Goal: Task Accomplishment & Management: Manage account settings

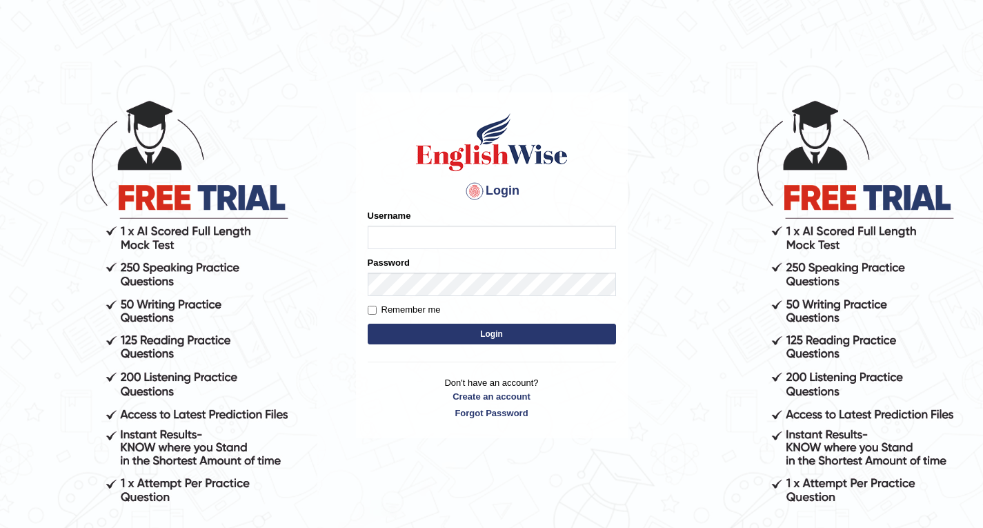
click at [398, 231] on input "Username" at bounding box center [492, 237] width 248 height 23
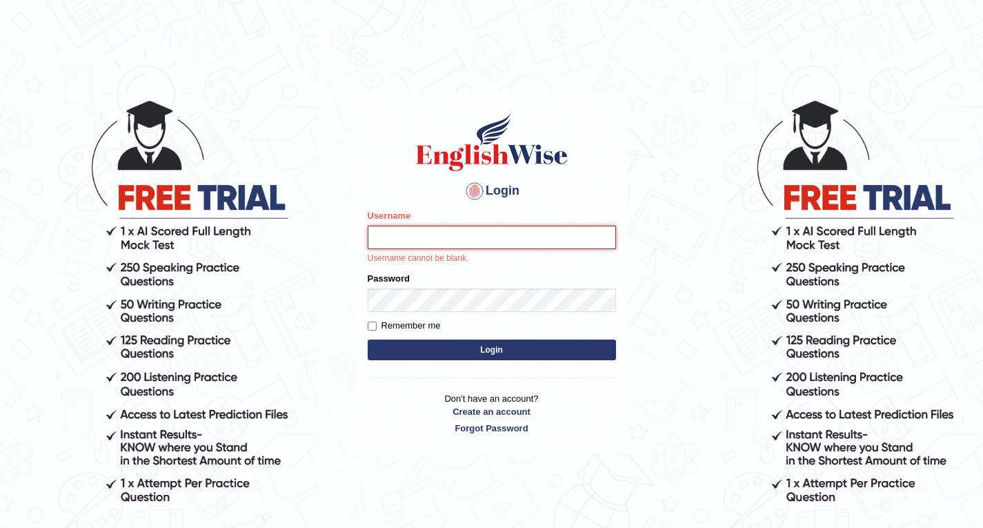
click at [399, 230] on input "Username" at bounding box center [492, 237] width 248 height 23
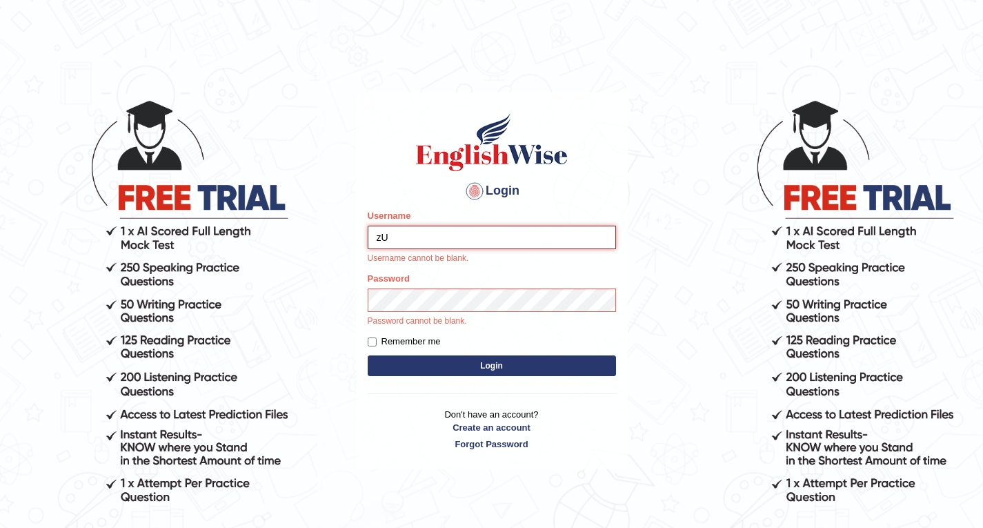
type input "z"
type input "Zubaria7"
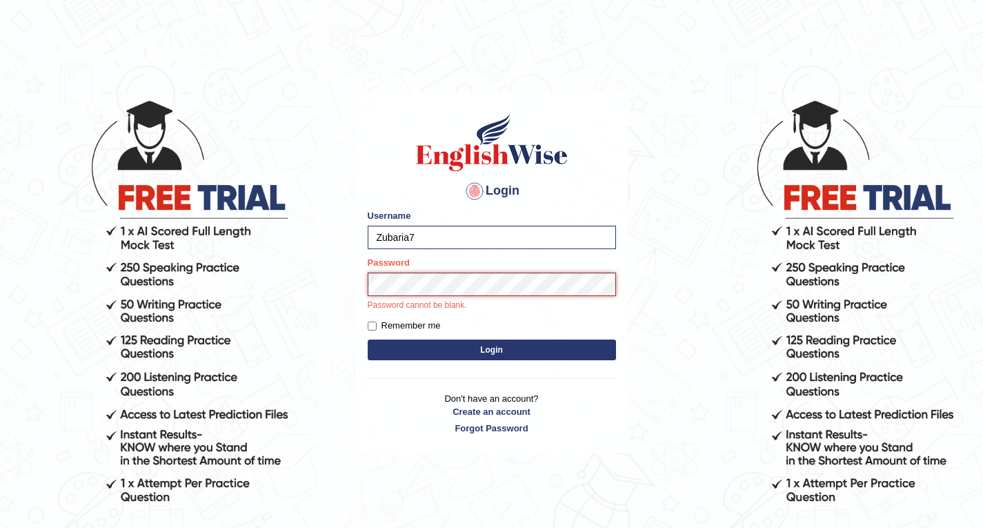
click at [368, 339] on button "Login" at bounding box center [492, 349] width 248 height 21
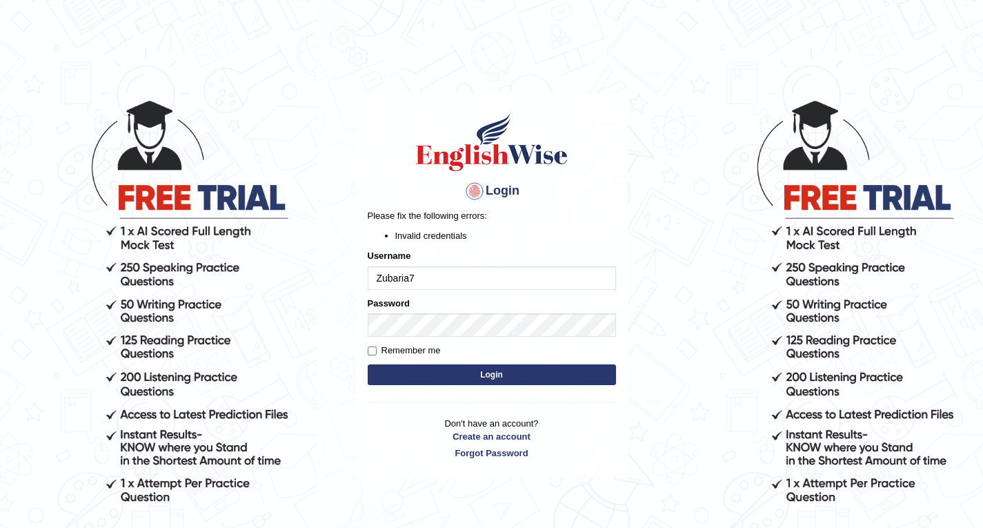
click at [453, 376] on button "Login" at bounding box center [492, 374] width 248 height 21
click at [468, 366] on button "Login" at bounding box center [492, 374] width 248 height 21
click at [461, 367] on button "Login" at bounding box center [492, 374] width 248 height 21
click at [461, 367] on div "Login Please fix the following errors: Invalid credentials Username Zubaria7 Pa…" at bounding box center [492, 285] width 272 height 386
click at [444, 366] on button "Login" at bounding box center [492, 374] width 248 height 21
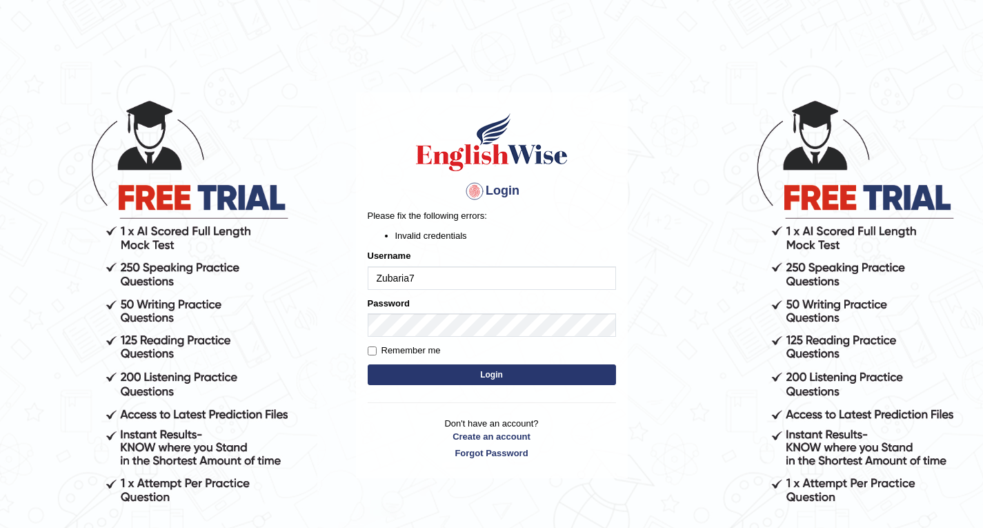
click at [437, 275] on input "Zubaria7" at bounding box center [492, 277] width 248 height 23
type input "Z"
type input "zubaria7"
click at [441, 375] on button "Login" at bounding box center [492, 374] width 248 height 21
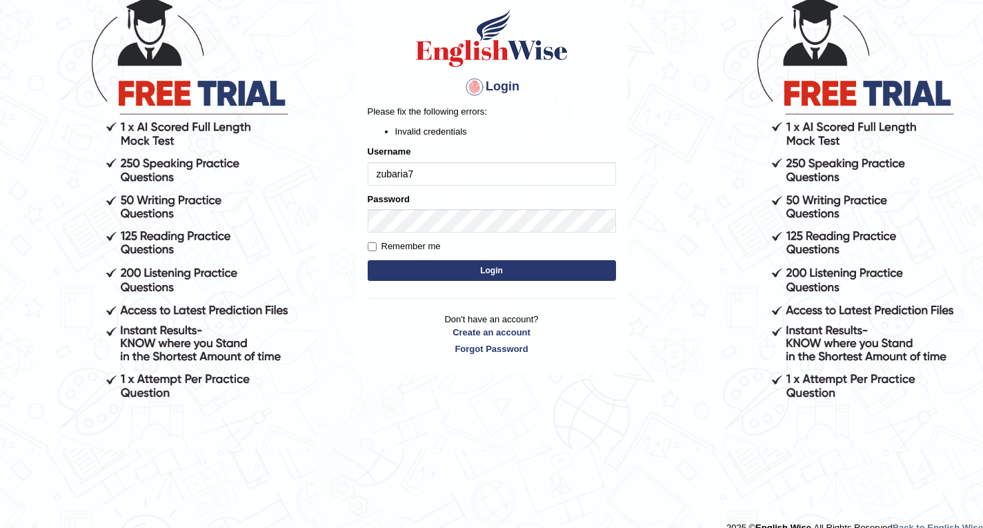
scroll to position [123, 0]
